Goal: Transaction & Acquisition: Purchase product/service

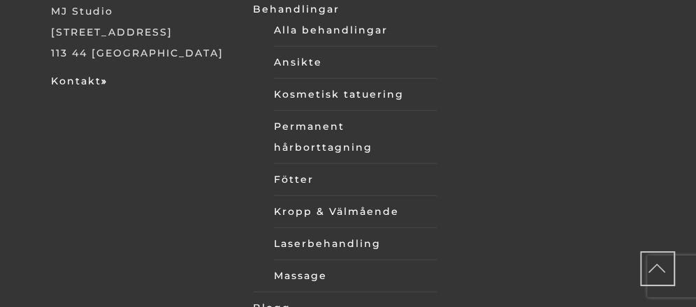
scroll to position [4361, 0]
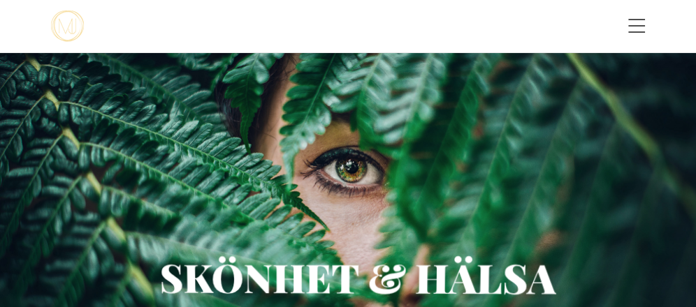
click at [638, 17] on div "Toggle menu" at bounding box center [501, 27] width 287 height 38
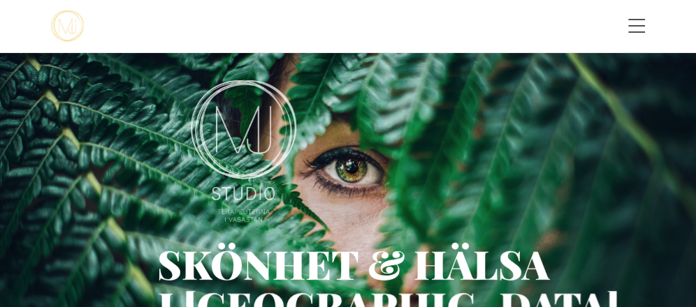
click at [636, 30] on span "Toggle menu" at bounding box center [636, 26] width 17 height 14
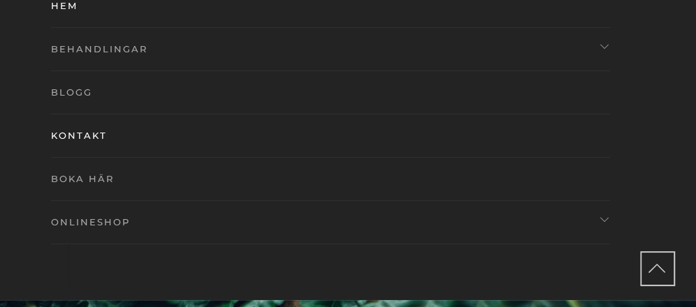
scroll to position [112, 0]
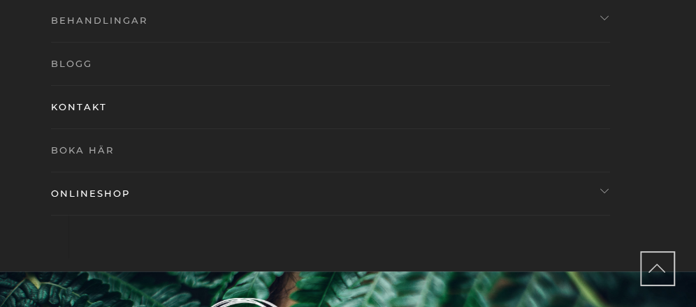
click at [99, 189] on link "Onlineshop" at bounding box center [313, 193] width 524 height 43
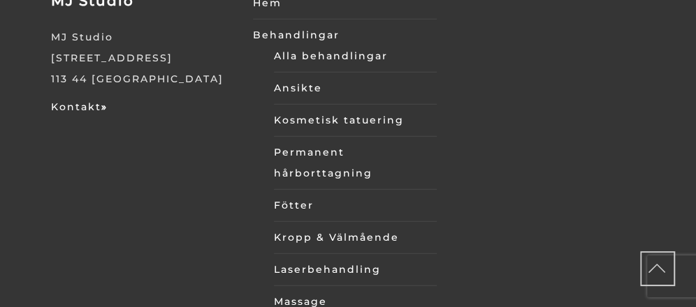
scroll to position [4361, 0]
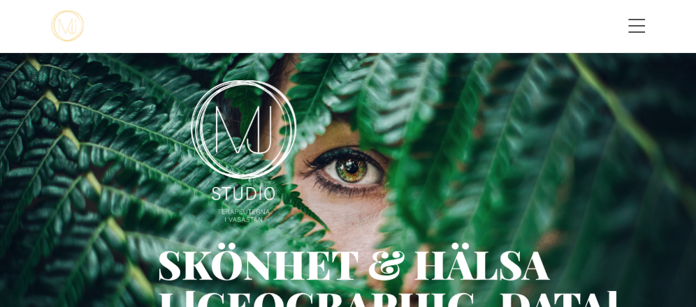
click at [635, 21] on span "Toggle menu" at bounding box center [636, 26] width 17 height 14
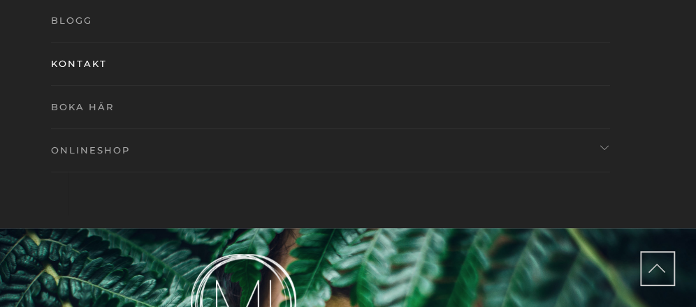
scroll to position [168, 0]
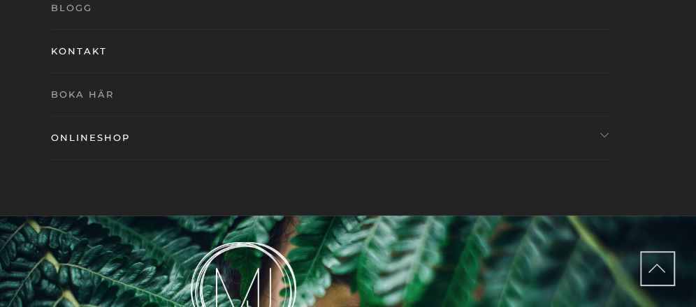
click at [91, 135] on link "Onlineshop" at bounding box center [313, 137] width 524 height 43
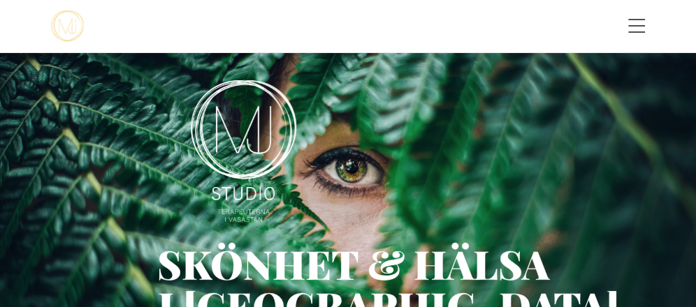
click at [633, 24] on span "Toggle menu" at bounding box center [636, 26] width 17 height 14
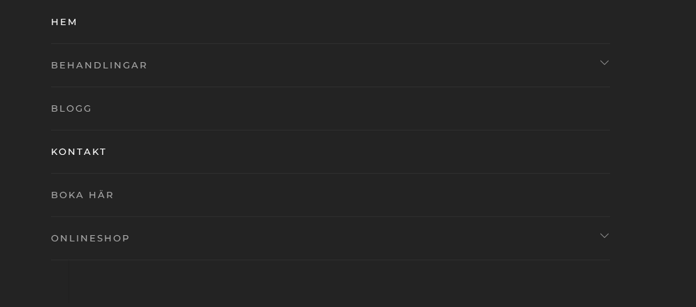
scroll to position [168, 0]
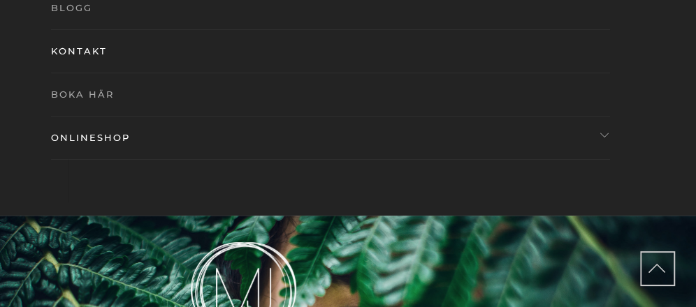
click at [78, 134] on link "Onlineshop" at bounding box center [313, 137] width 524 height 43
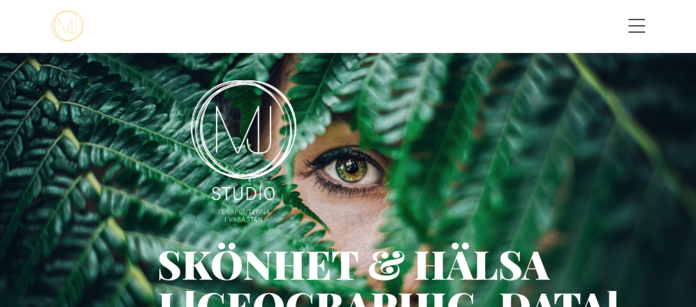
click at [629, 21] on span "Toggle menu" at bounding box center [636, 26] width 17 height 14
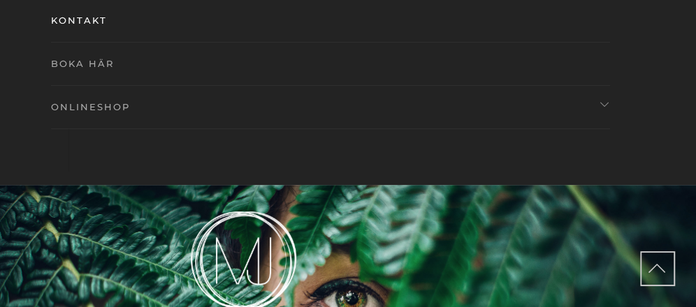
scroll to position [223, 0]
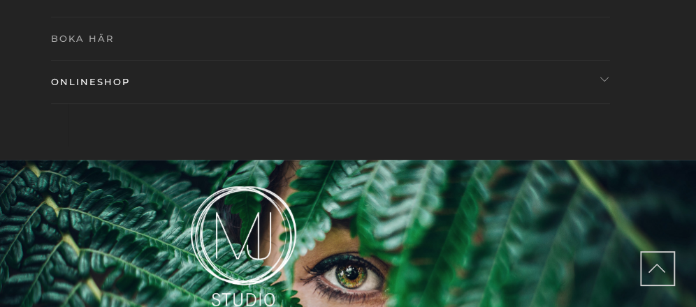
click at [94, 78] on link "Onlineshop" at bounding box center [313, 81] width 524 height 43
